Goal: Task Accomplishment & Management: Complete application form

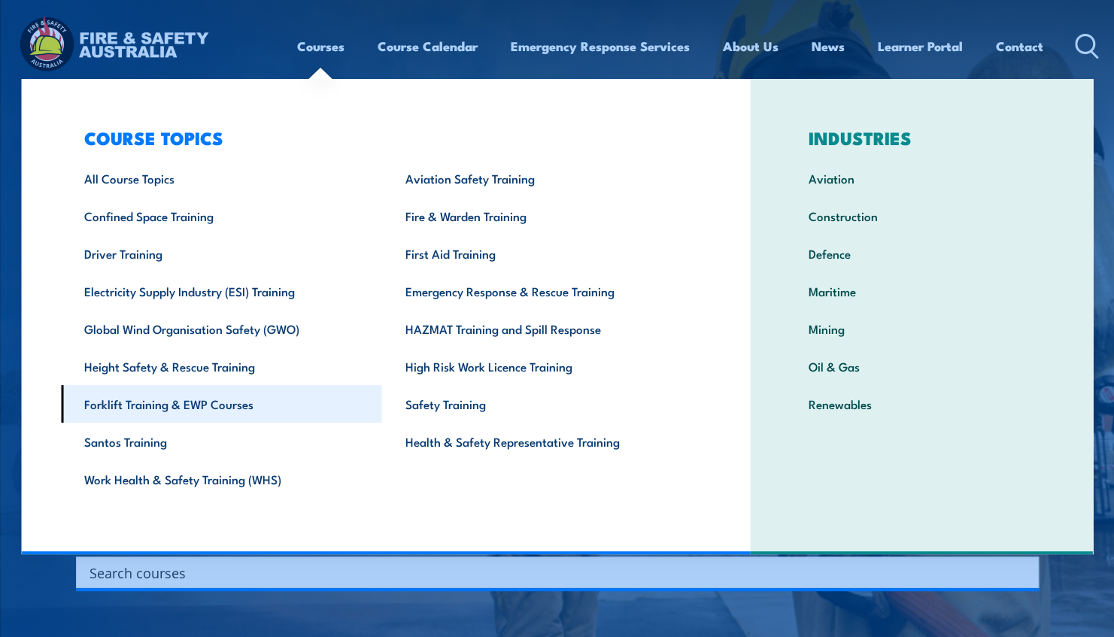
click at [147, 400] on link "Forklift Training & EWP Courses" at bounding box center [221, 404] width 321 height 38
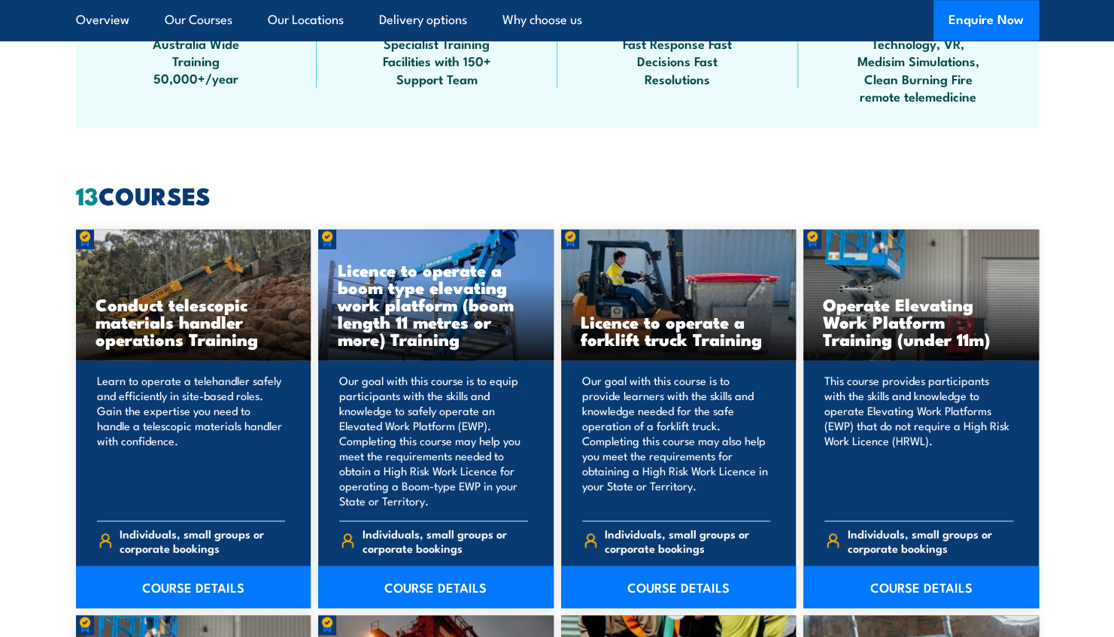
scroll to position [1125, 0]
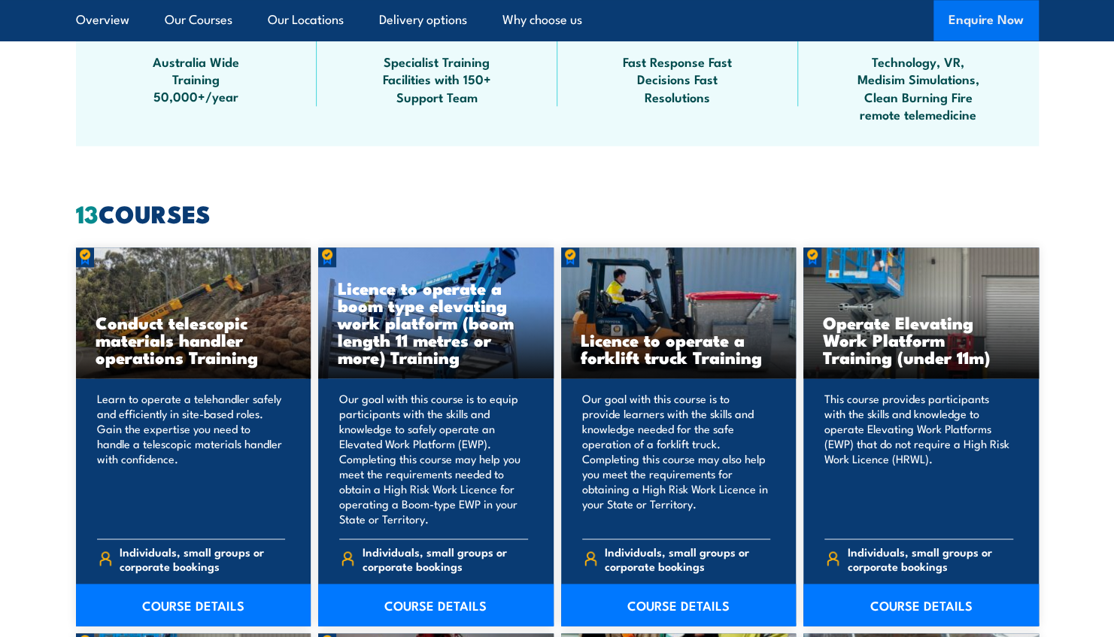
click at [988, 21] on button "Enquire Now" at bounding box center [985, 20] width 105 height 41
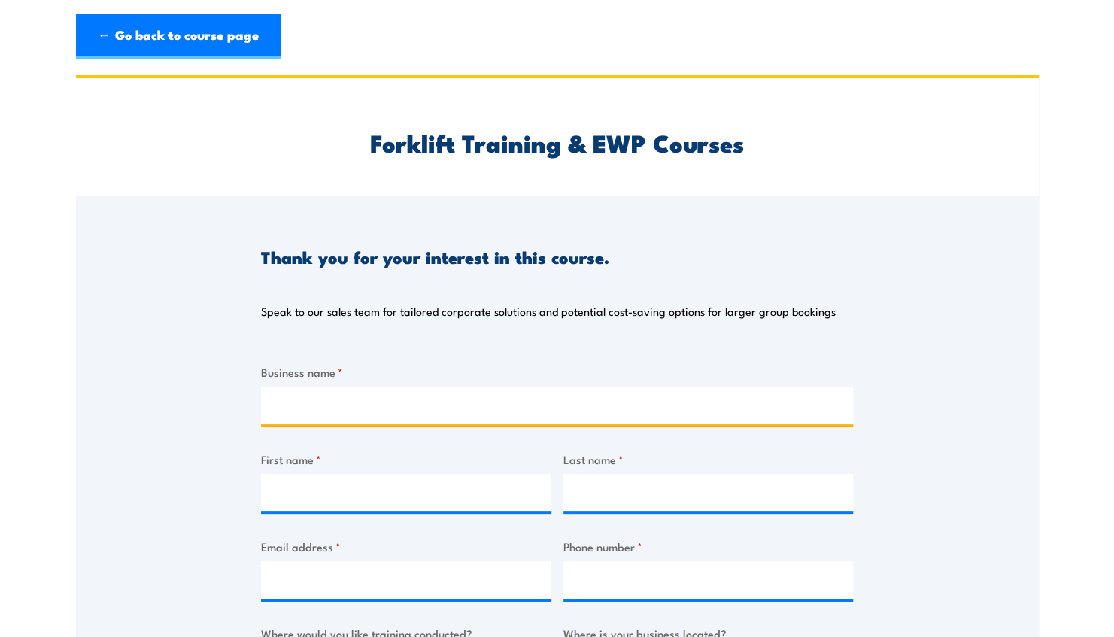
click at [379, 407] on input "Business name *" at bounding box center [557, 406] width 592 height 38
type input "Education Services International"
type input "Mark"
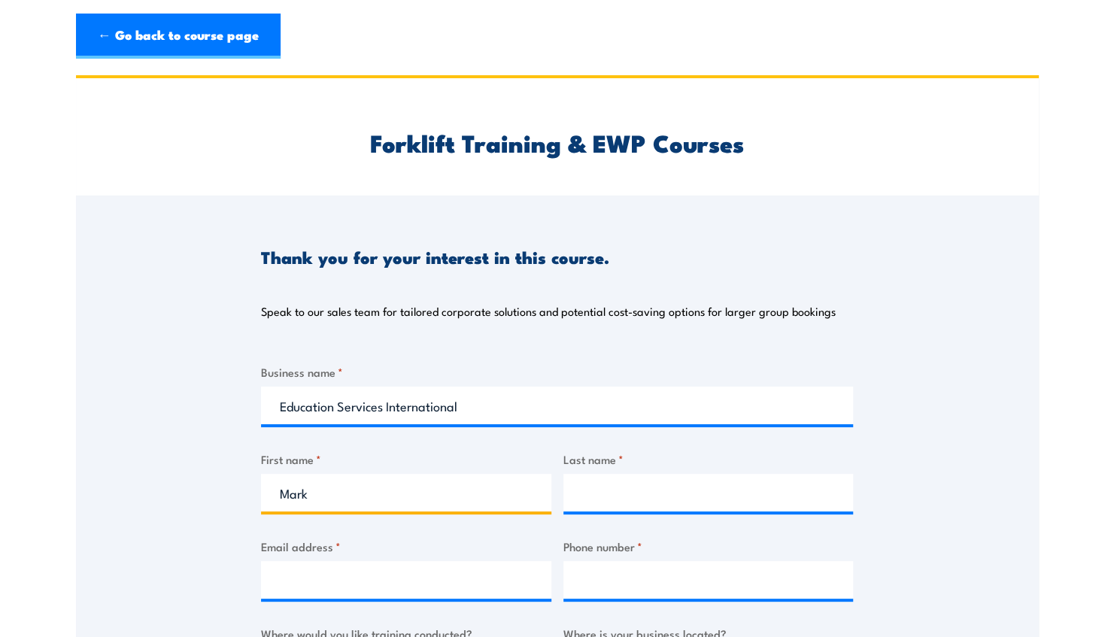
type input "[PERSON_NAME]"
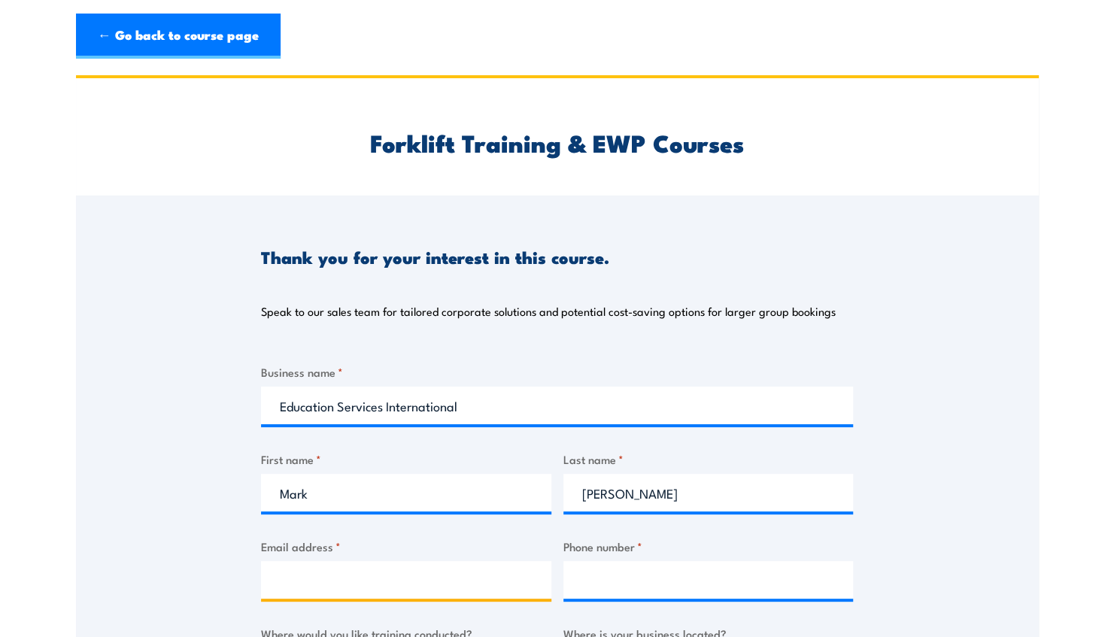
type input "[EMAIL_ADDRESS][DOMAIN_NAME]"
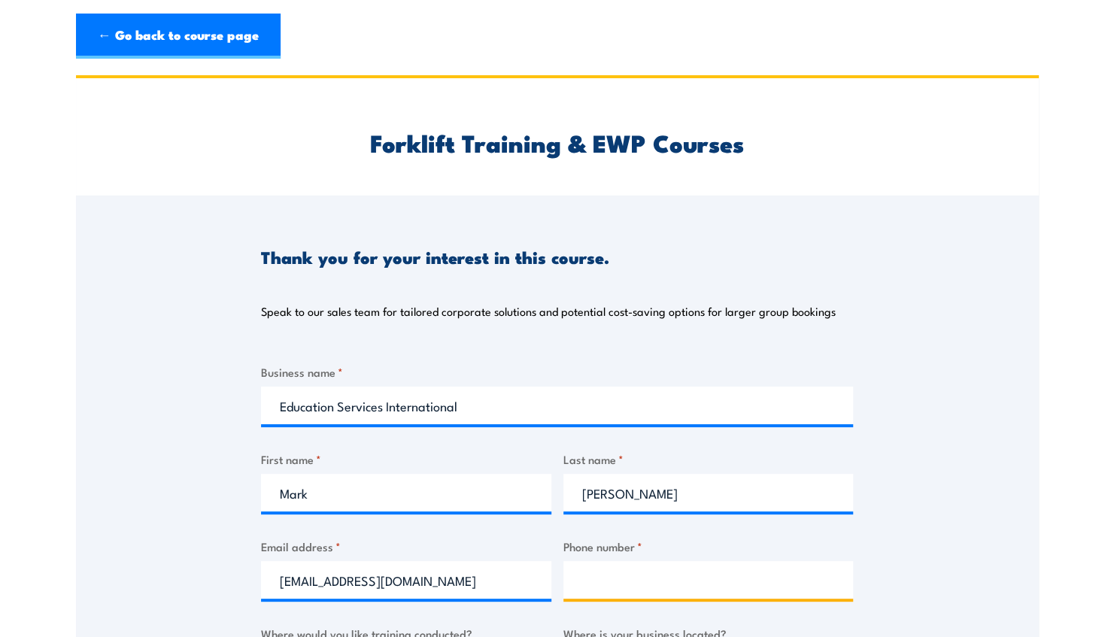
type input "0409805806"
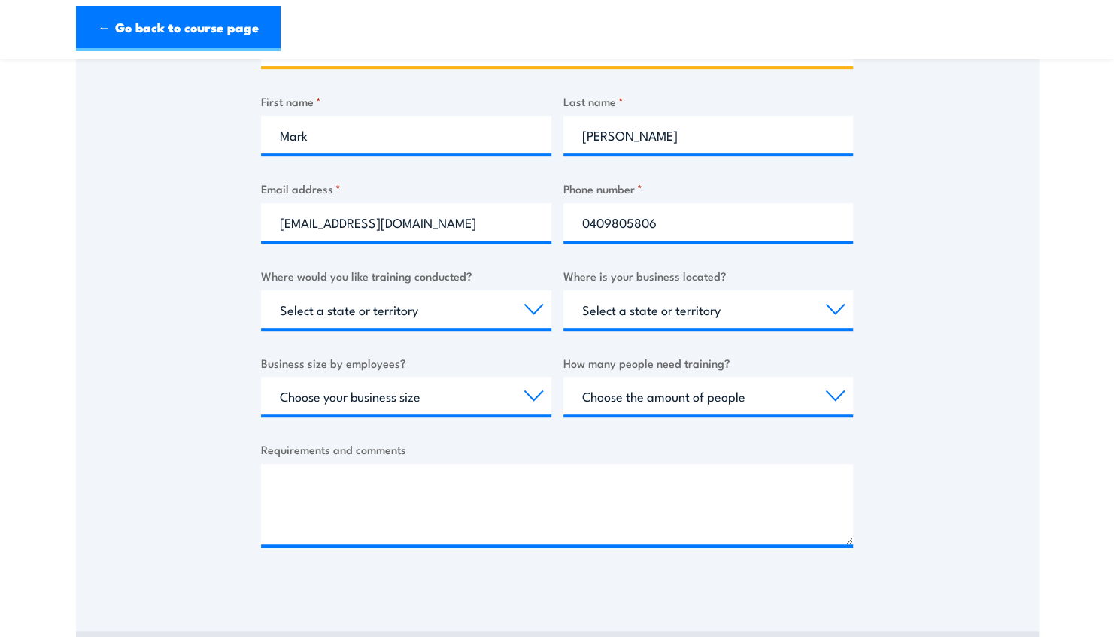
scroll to position [360, 0]
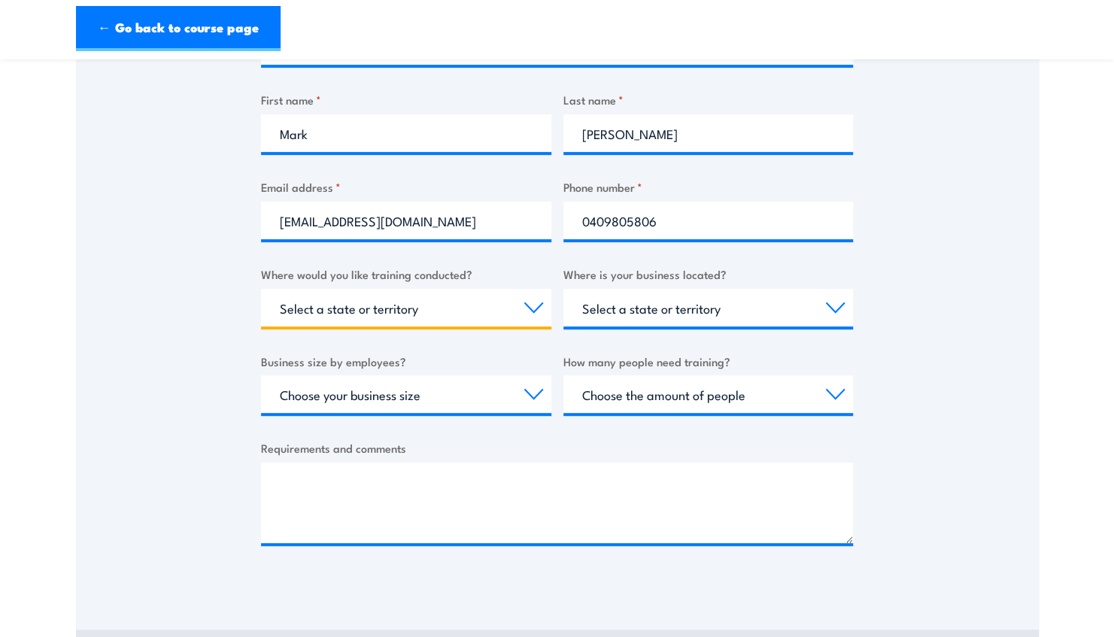
click at [531, 307] on select "Select a state or territory Nationally - multiple locations [GEOGRAPHIC_DATA] […" at bounding box center [406, 308] width 290 height 38
select select "NT"
click at [261, 289] on select "Select a state or territory Nationally - multiple locations [GEOGRAPHIC_DATA] […" at bounding box center [406, 308] width 290 height 38
click at [835, 311] on select "Select a state or territory [GEOGRAPHIC_DATA] [GEOGRAPHIC_DATA] [GEOGRAPHIC_DAT…" at bounding box center [708, 308] width 290 height 38
select select "NT"
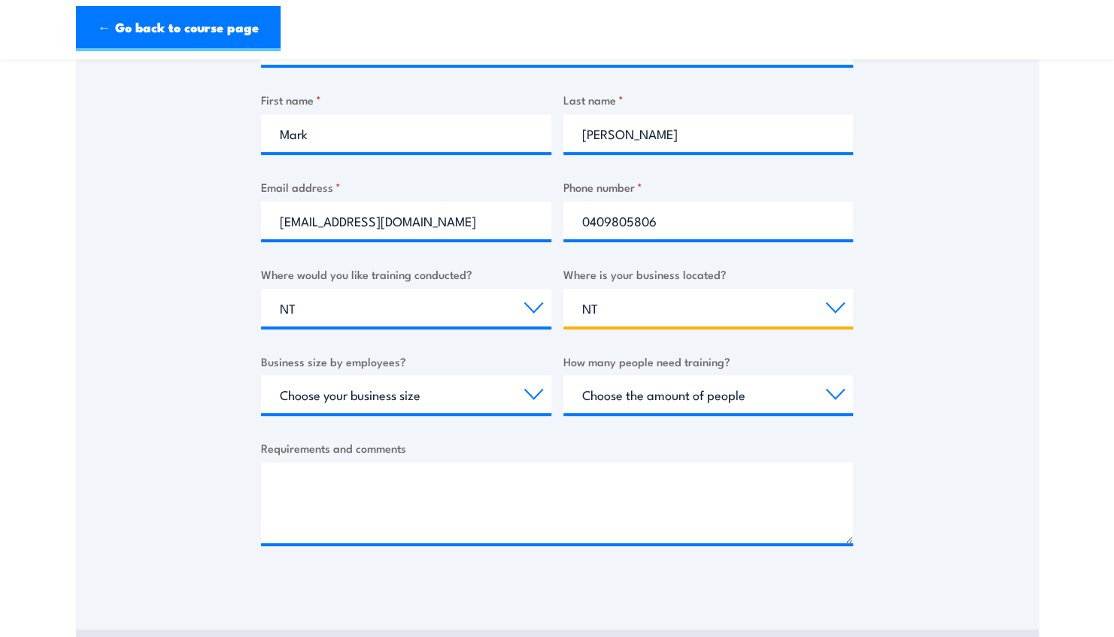
click at [563, 289] on select "Select a state or territory [GEOGRAPHIC_DATA] [GEOGRAPHIC_DATA] [GEOGRAPHIC_DAT…" at bounding box center [708, 308] width 290 height 38
click at [530, 393] on select "Choose your business size 1 to 19 20 to 199 200+" at bounding box center [406, 394] width 290 height 38
select select "1 to 19"
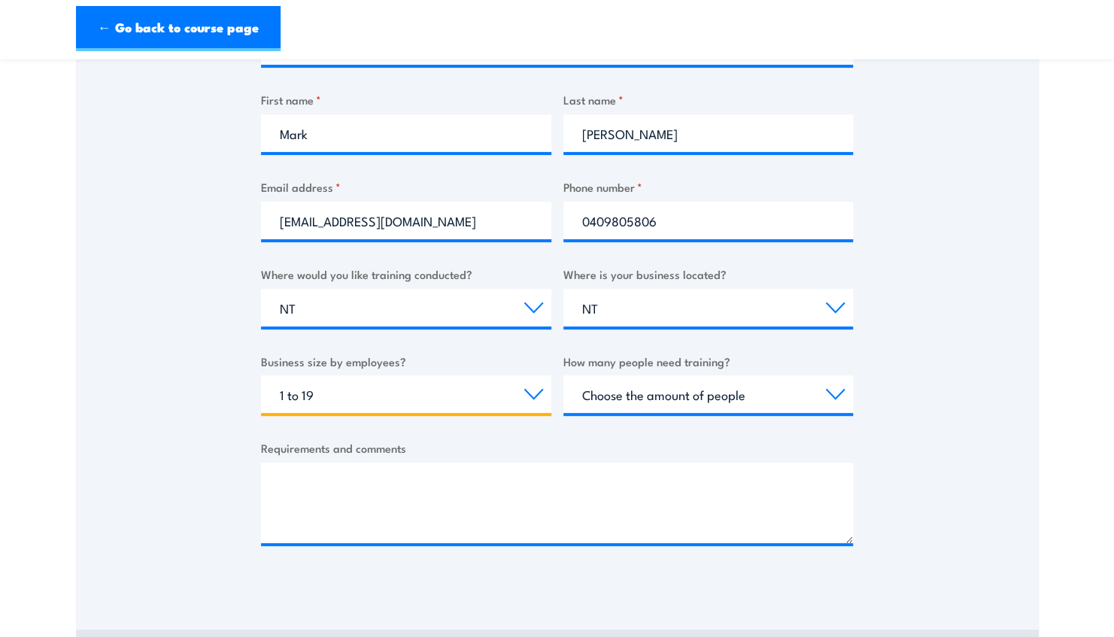
click at [261, 375] on select "Choose your business size 1 to 19 20 to 199 200+" at bounding box center [406, 394] width 290 height 38
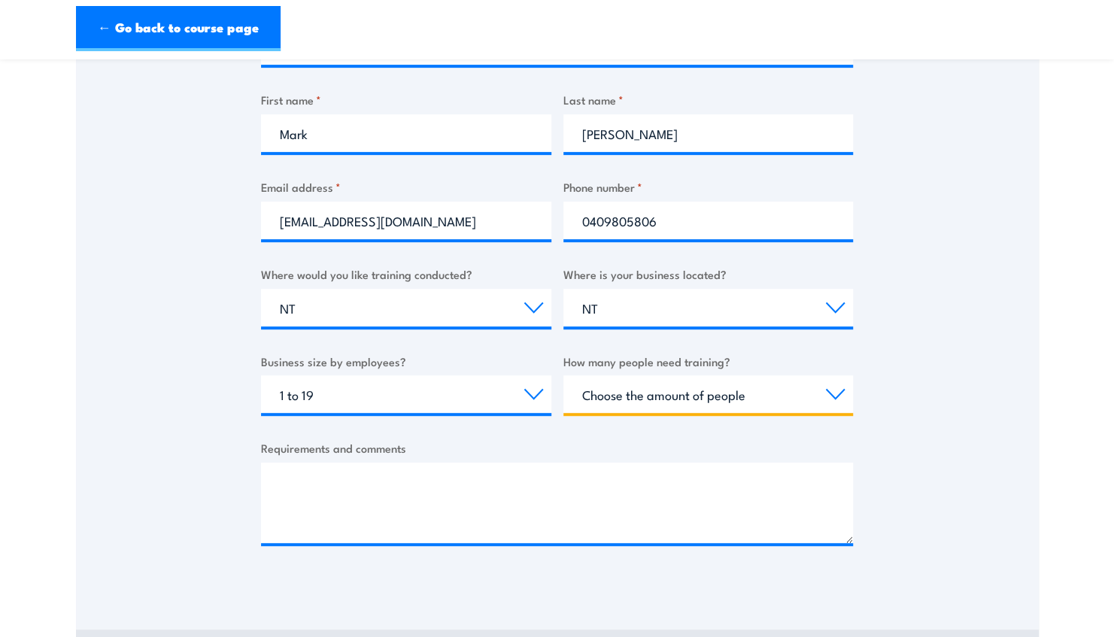
click at [833, 397] on select "Choose the amount of people 1 to 4 5 to 19 20+" at bounding box center [708, 394] width 290 height 38
select select "5 to 19"
click at [563, 375] on select "Choose the amount of people 1 to 4 5 to 19 20+" at bounding box center [708, 394] width 290 height 38
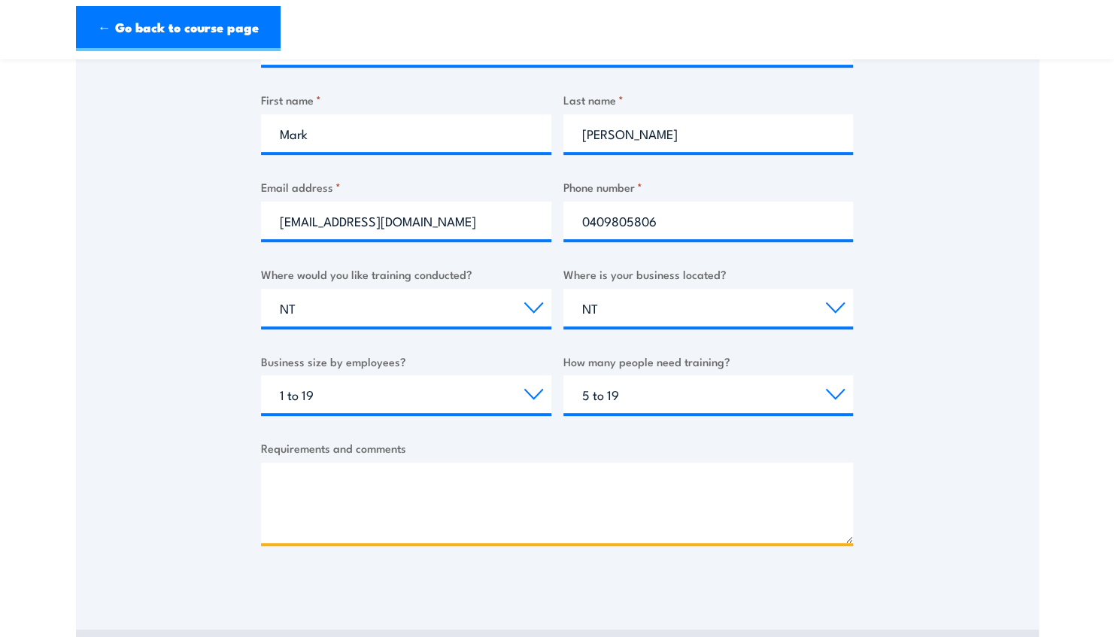
click at [411, 485] on textarea "Requirements and comments" at bounding box center [557, 503] width 592 height 80
click at [612, 483] on textarea "I am looking for a quote for a Forklift course for [GEOGRAPHIC_DATA]" at bounding box center [557, 503] width 592 height 80
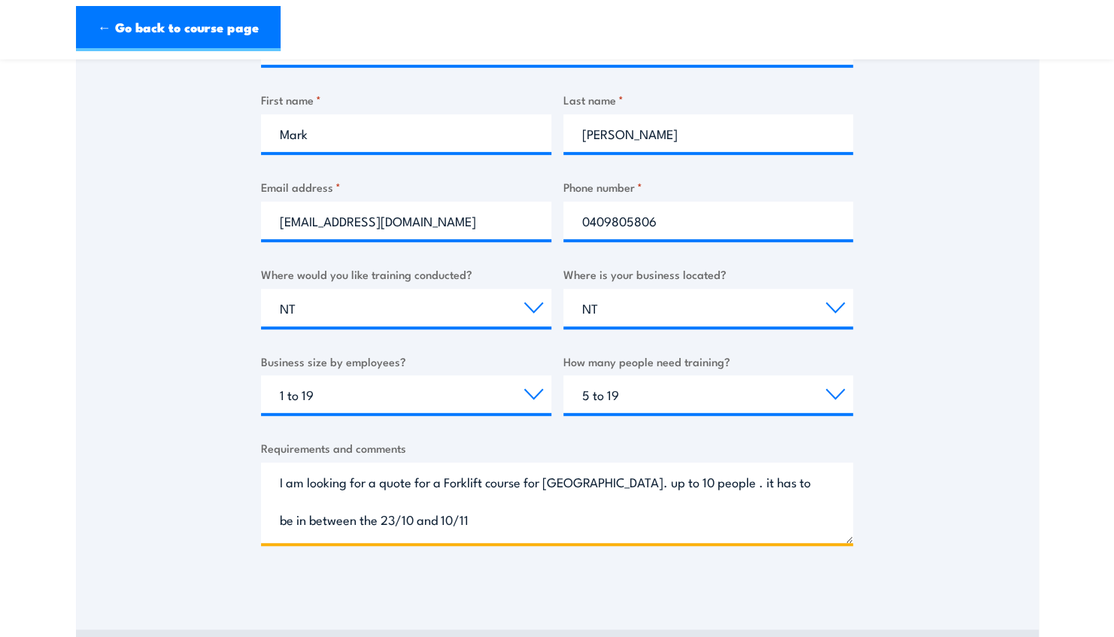
click at [472, 508] on textarea "I am looking for a quote for a Forklift course for [GEOGRAPHIC_DATA]. up to 10 …" at bounding box center [557, 503] width 592 height 80
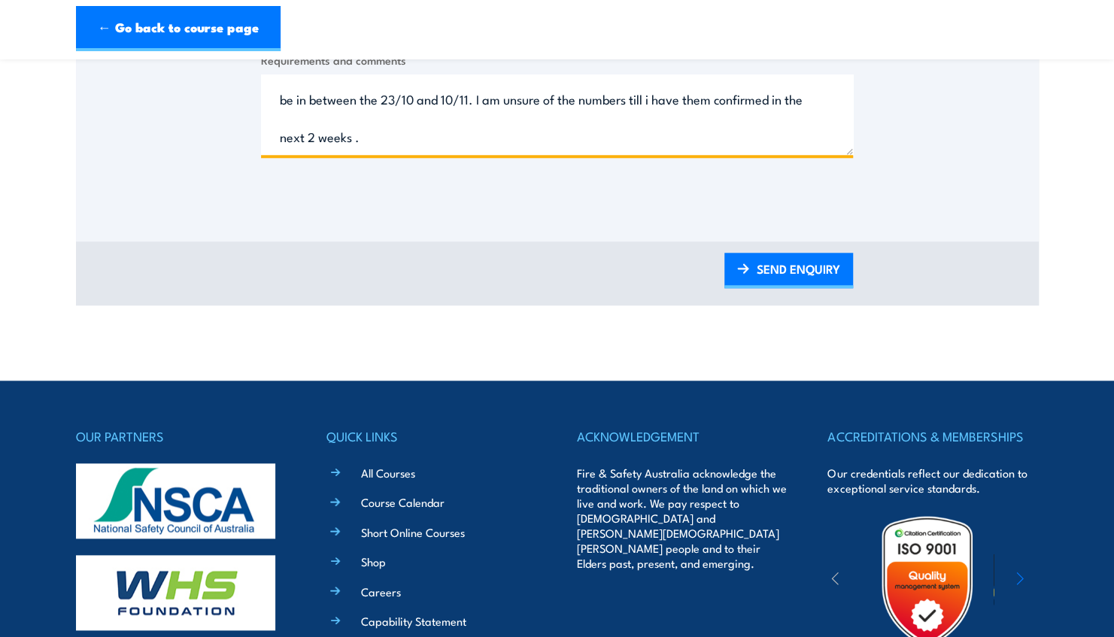
scroll to position [703, 0]
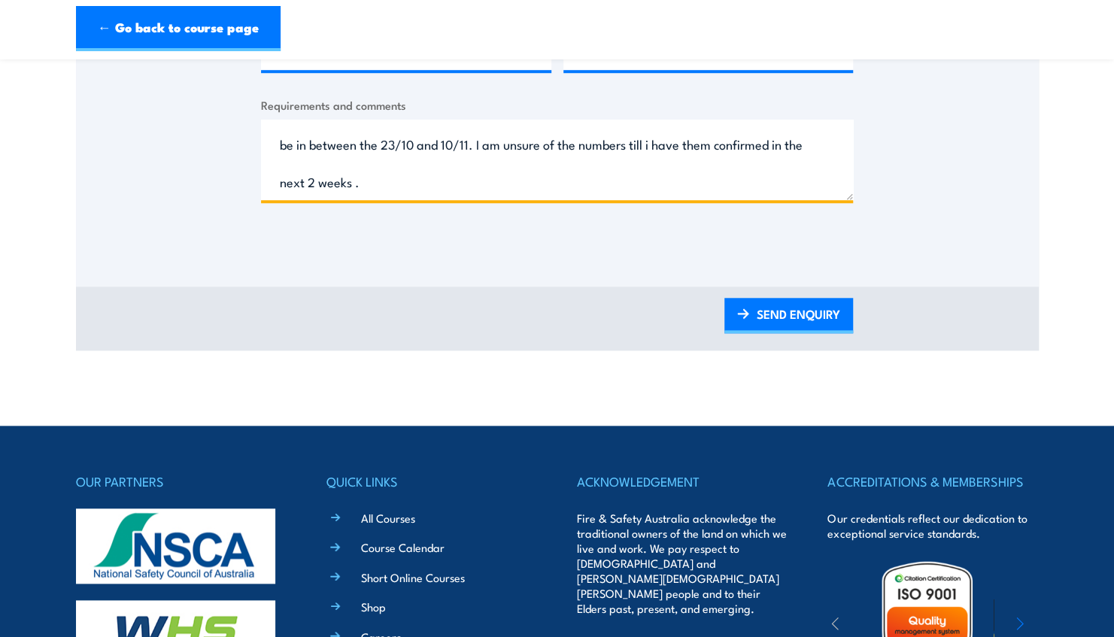
type textarea "I am looking for a quote for a Forklift course for [GEOGRAPHIC_DATA]. up to 10 …"
drag, startPoint x: 1002, startPoint y: 382, endPoint x: 836, endPoint y: 396, distance: 166.0
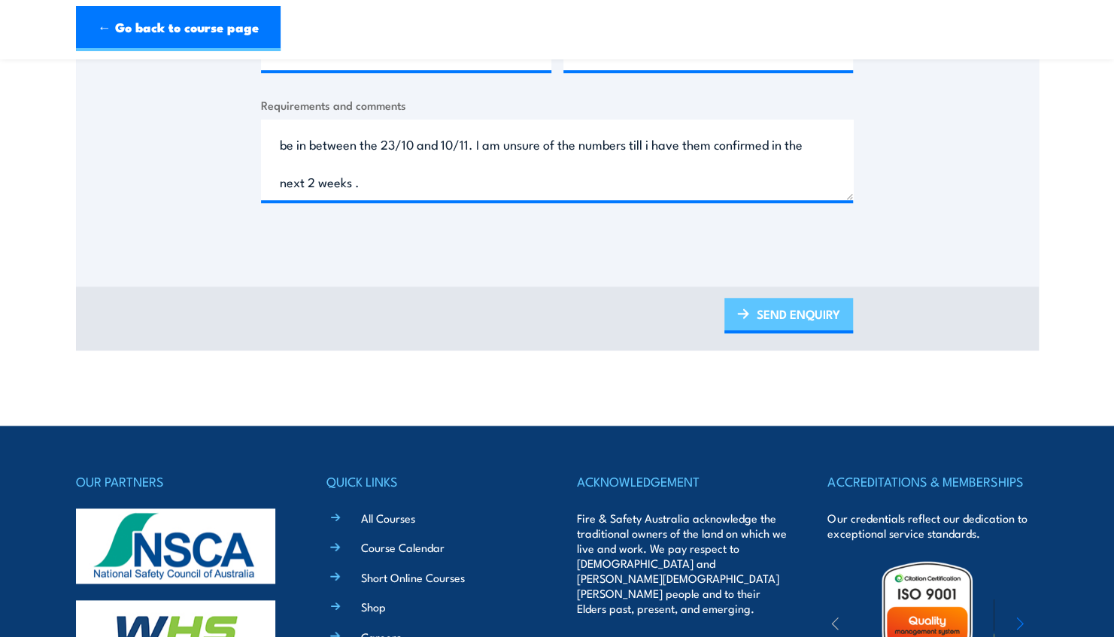
click at [787, 316] on link "SEND ENQUIRY" at bounding box center [788, 315] width 129 height 35
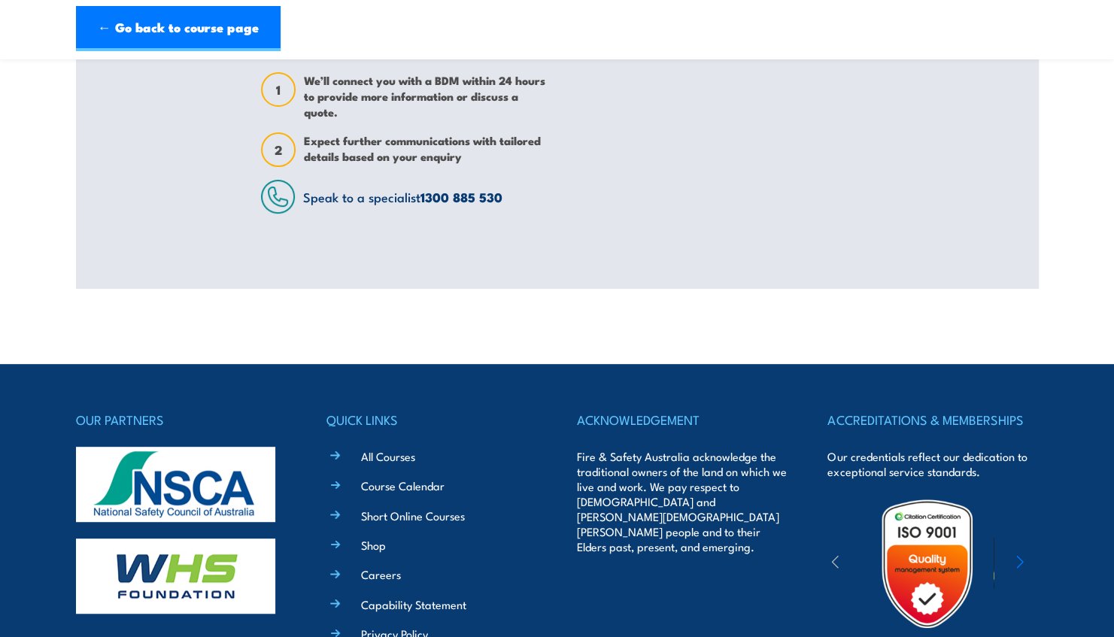
scroll to position [220, 0]
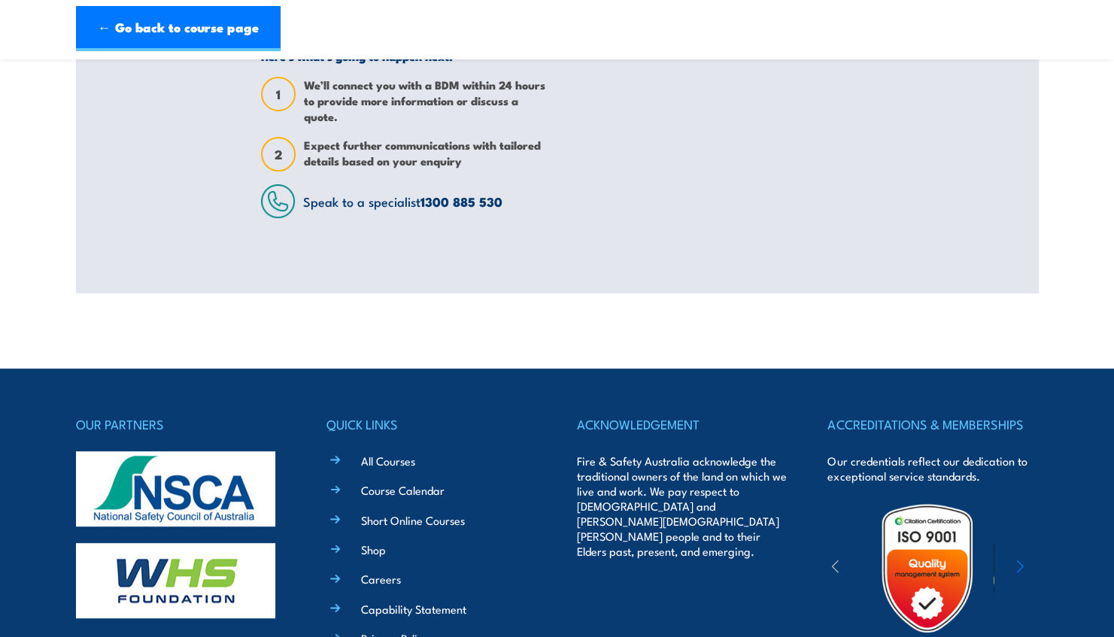
click at [1103, 195] on section "Forklift Training & EWP Courses Thank you for your interest in this course. Spe…" at bounding box center [557, 75] width 1114 height 438
drag, startPoint x: 1103, startPoint y: 195, endPoint x: 942, endPoint y: 242, distance: 167.8
click at [942, 242] on section "Forklift Training & EWP Courses Thank you for your interest in this course. Spe…" at bounding box center [557, 75] width 1114 height 438
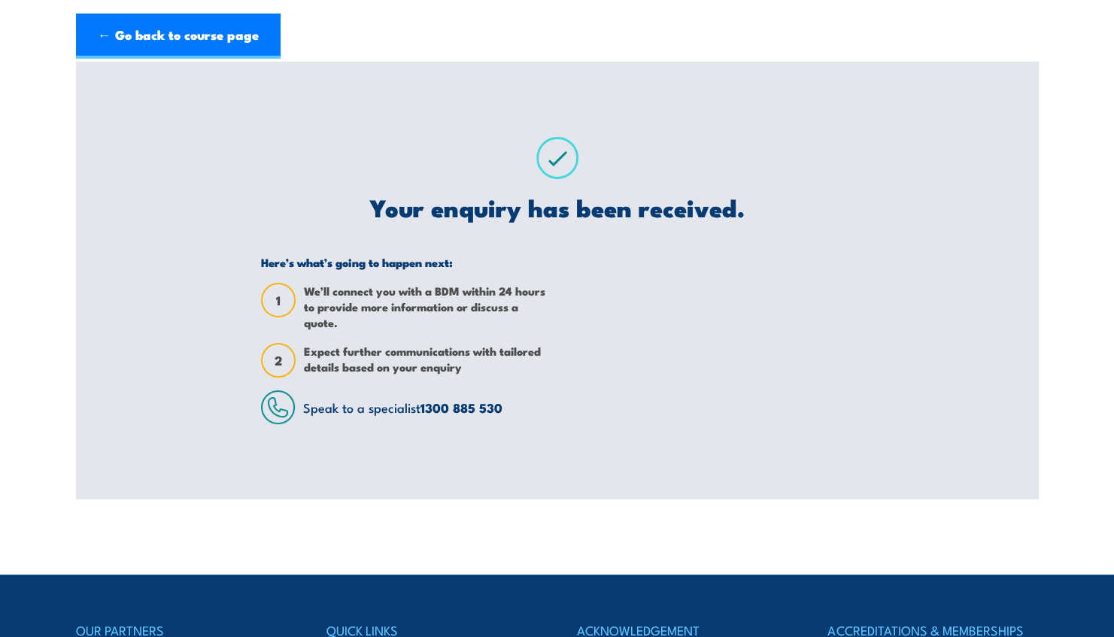
scroll to position [0, 0]
